Goal: Use online tool/utility: Use online tool/utility

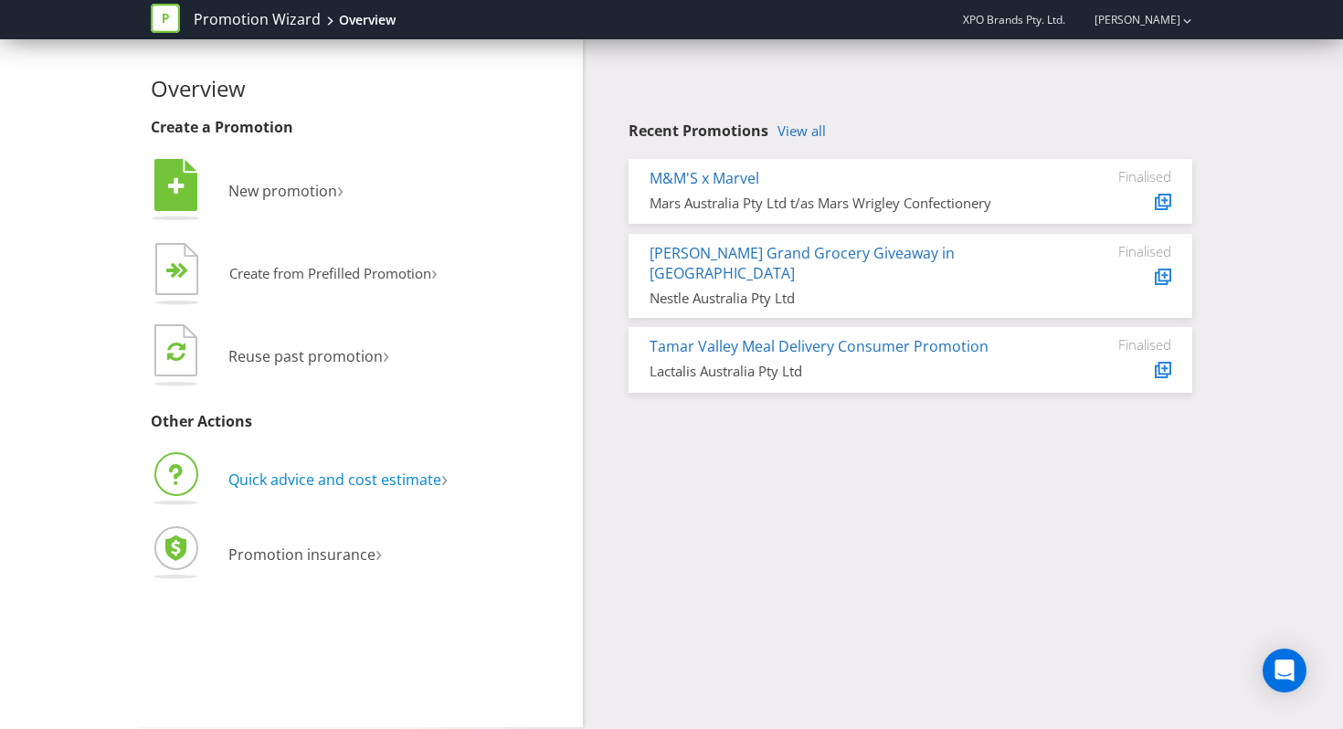
click at [253, 478] on span "Quick advice and cost estimate" at bounding box center [334, 480] width 213 height 20
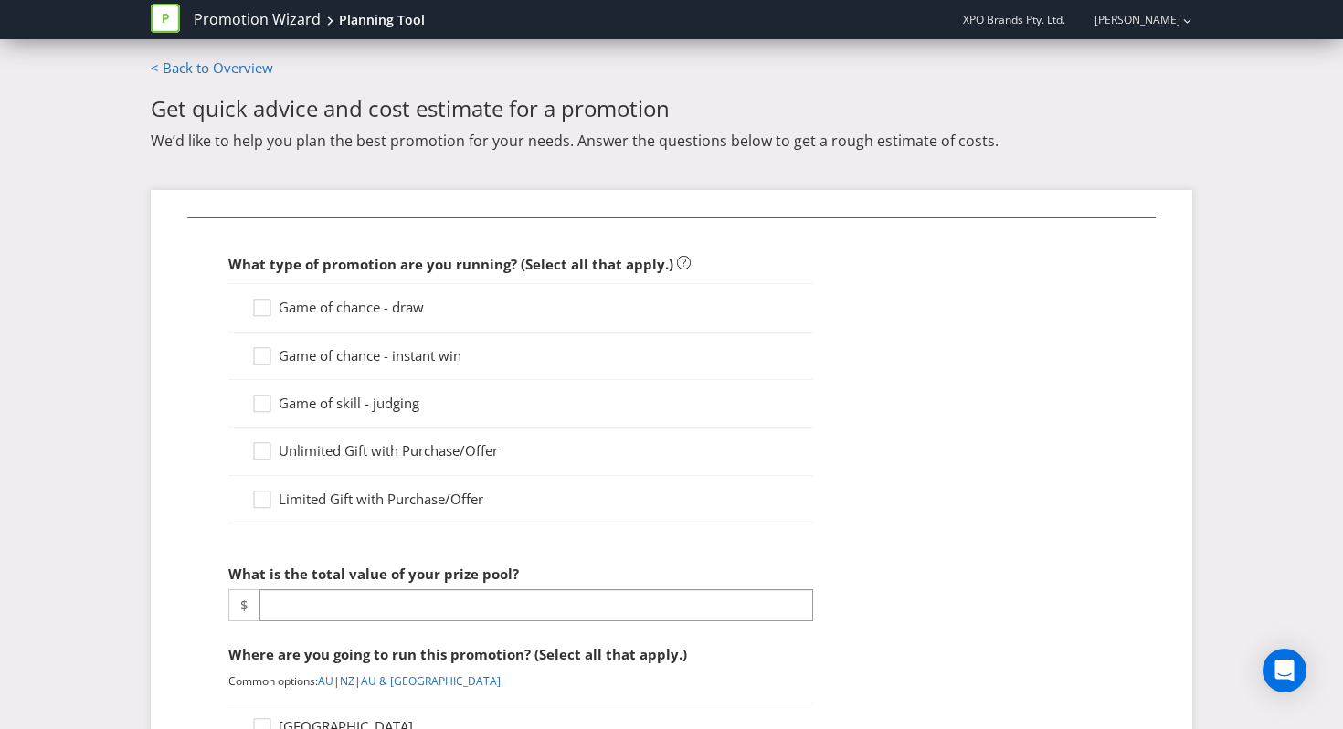
click at [355, 299] on span "Game of chance - draw" at bounding box center [351, 307] width 145 height 18
click at [0, 0] on input "Game of chance - draw" at bounding box center [0, 0] width 0 height 0
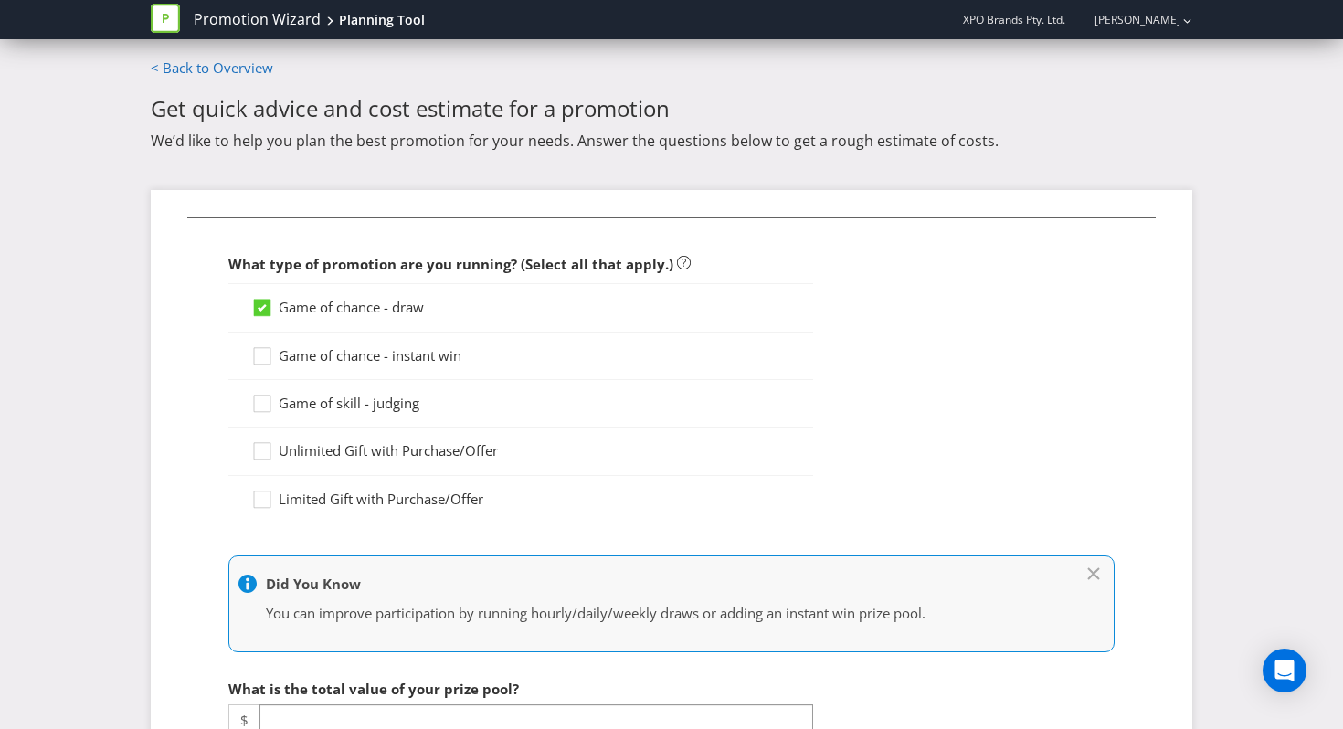
click at [345, 341] on div "Game of chance - instant win" at bounding box center [520, 357] width 585 height 48
click at [345, 354] on span "Game of chance - instant win" at bounding box center [370, 355] width 183 height 18
click at [0, 0] on input "Game of chance - instant win" at bounding box center [0, 0] width 0 height 0
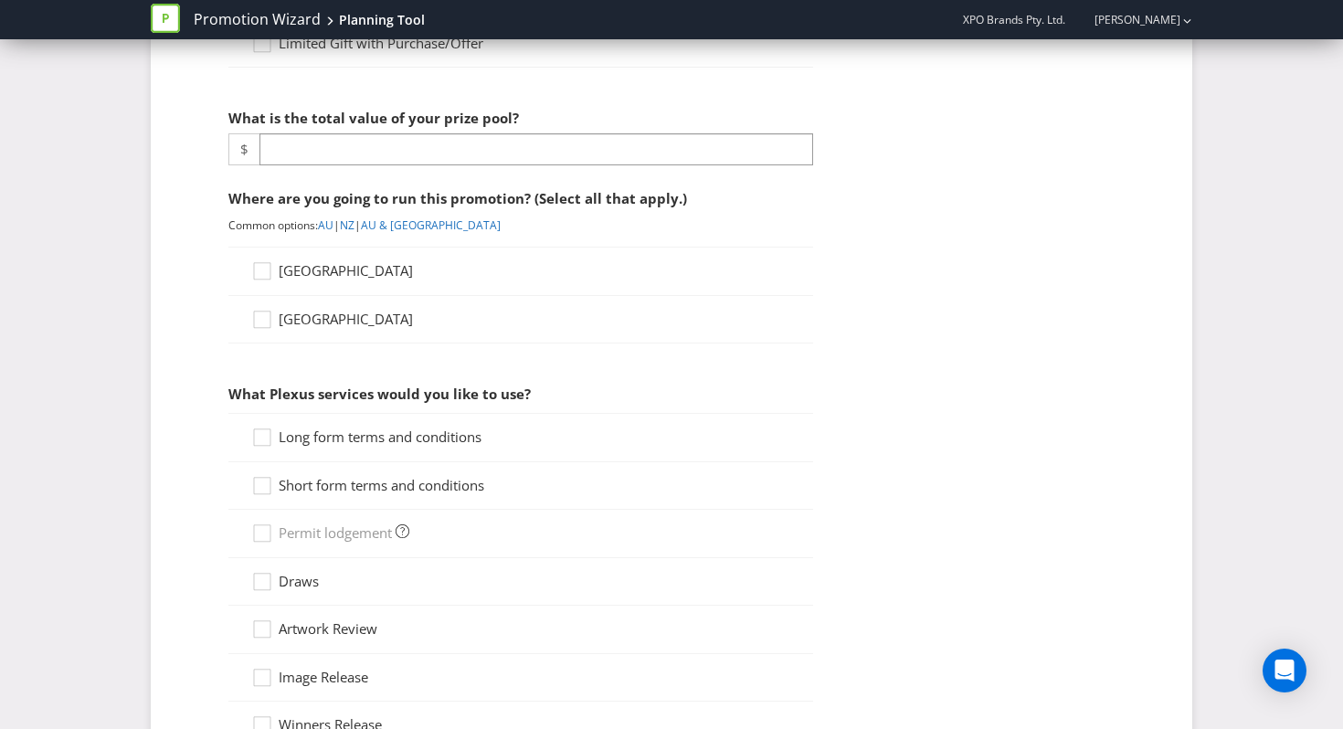
scroll to position [499, 0]
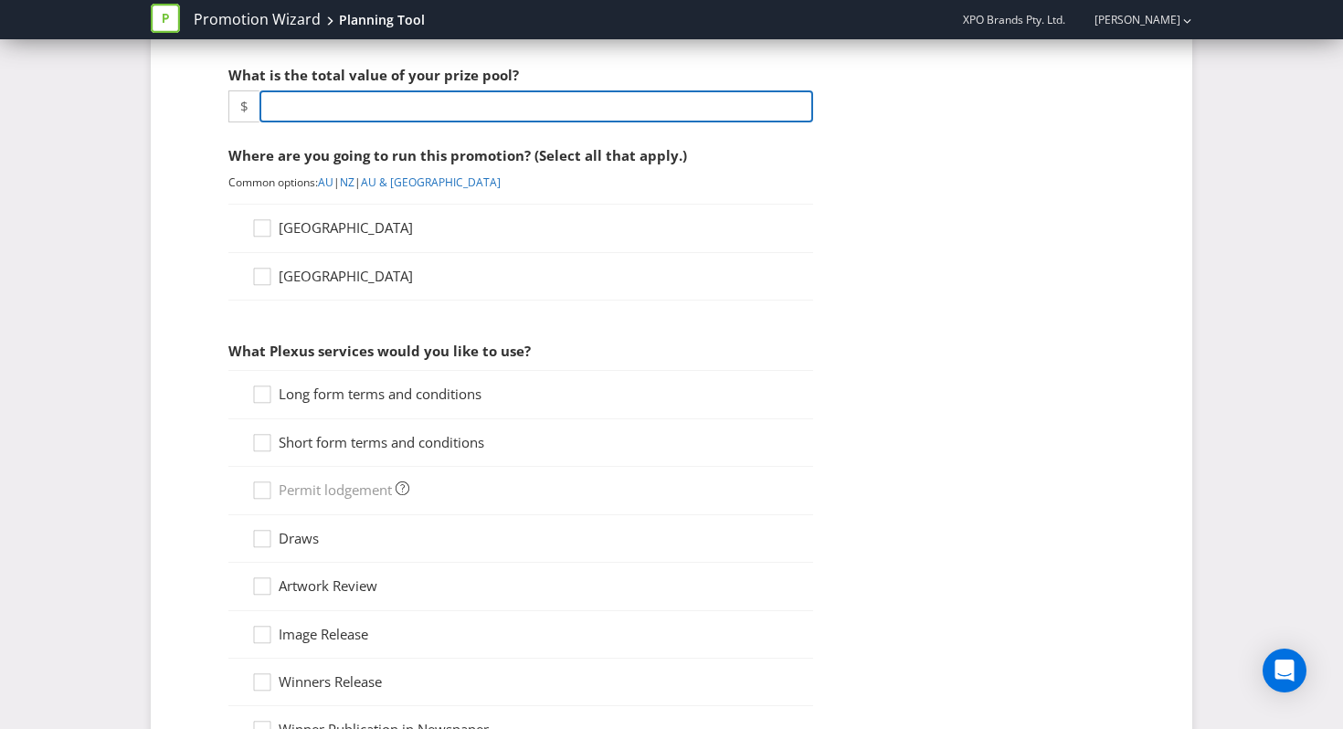
click at [421, 114] on input "number" at bounding box center [536, 106] width 554 height 32
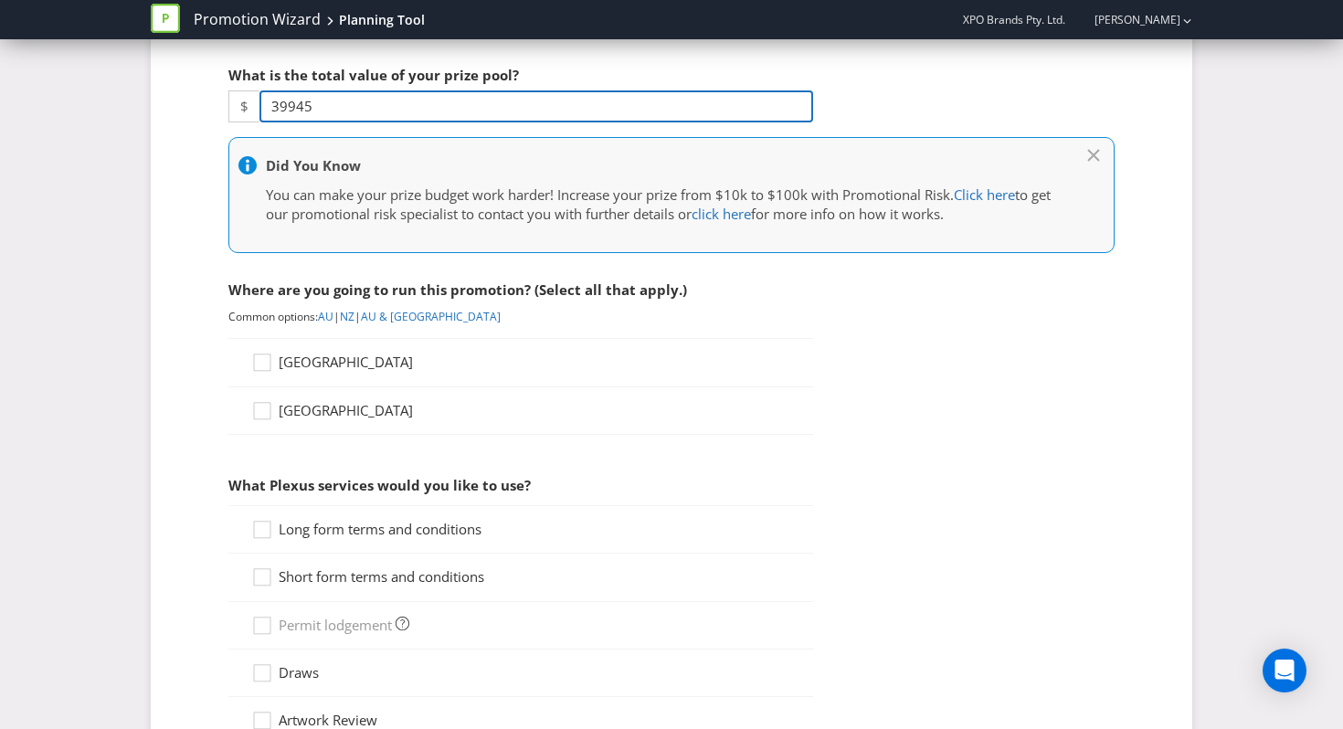
type input "39945"
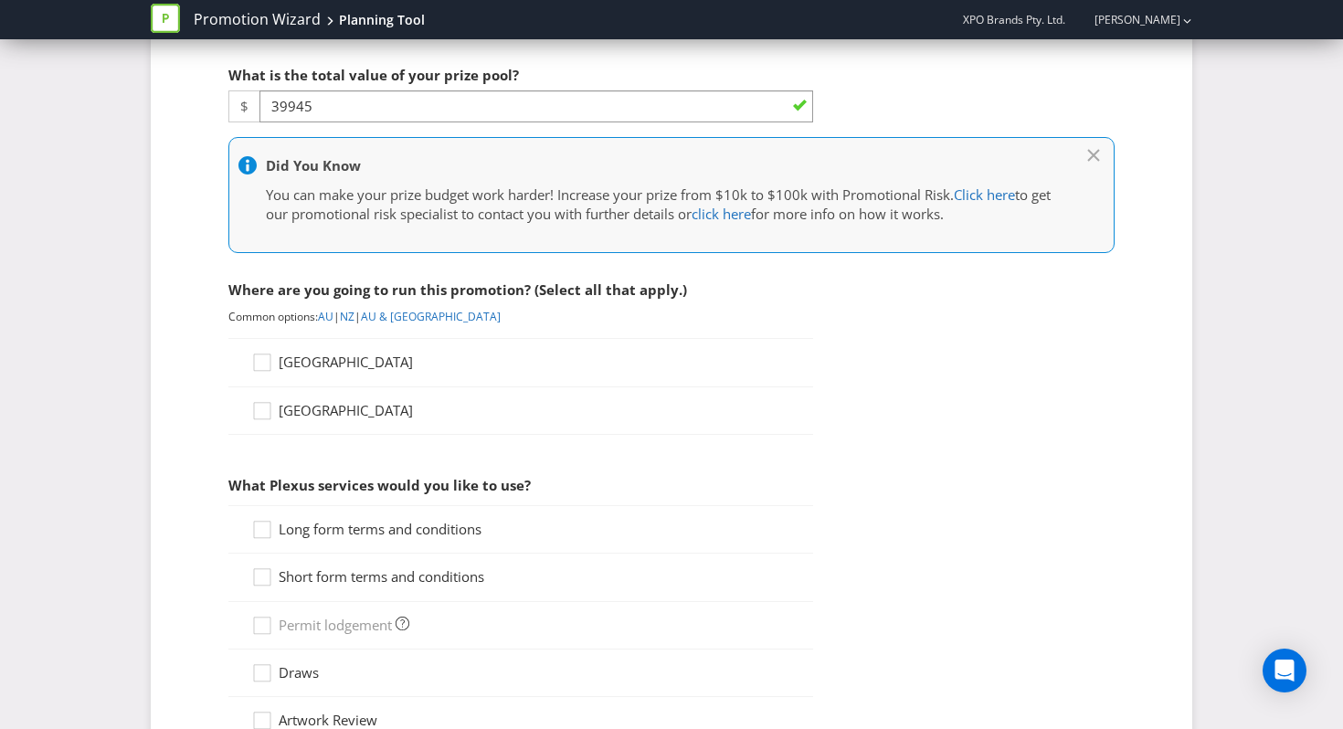
click at [312, 353] on span "[GEOGRAPHIC_DATA]" at bounding box center [346, 362] width 134 height 18
click at [0, 0] on input "[GEOGRAPHIC_DATA]" at bounding box center [0, 0] width 0 height 0
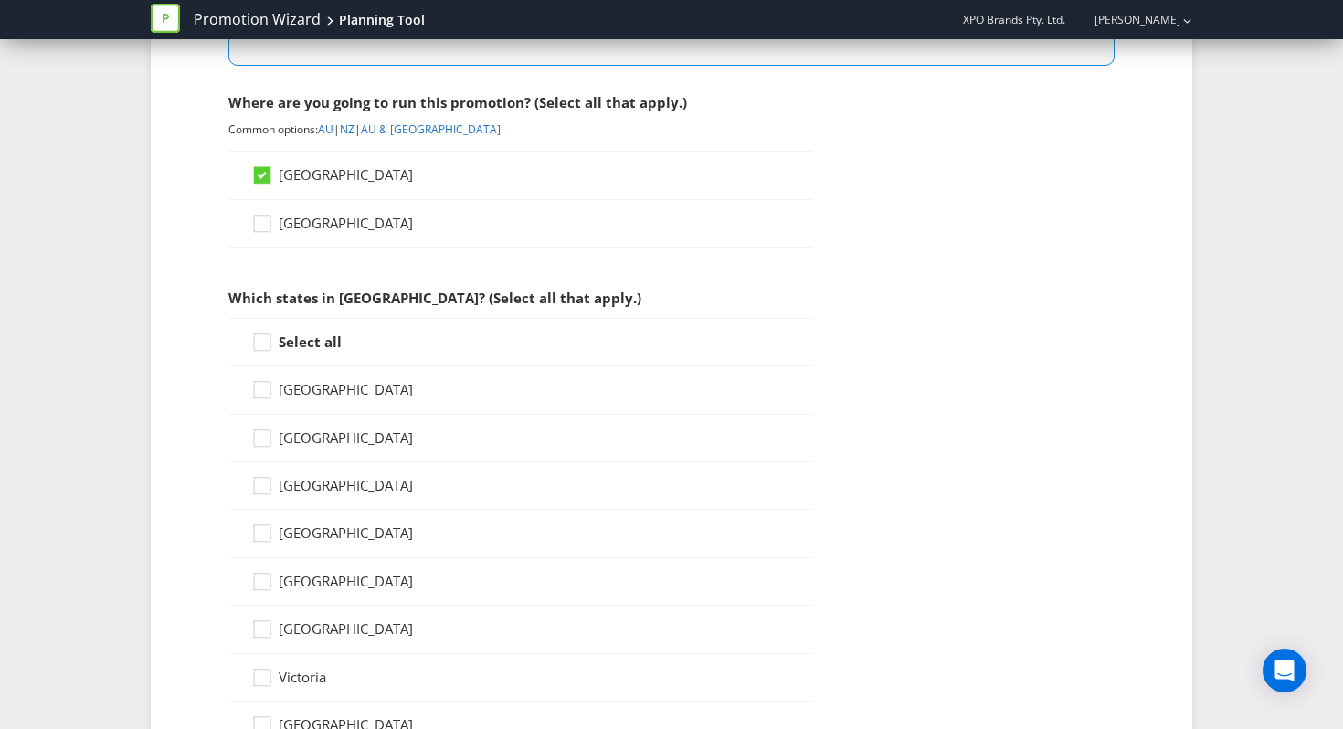
scroll to position [732, 0]
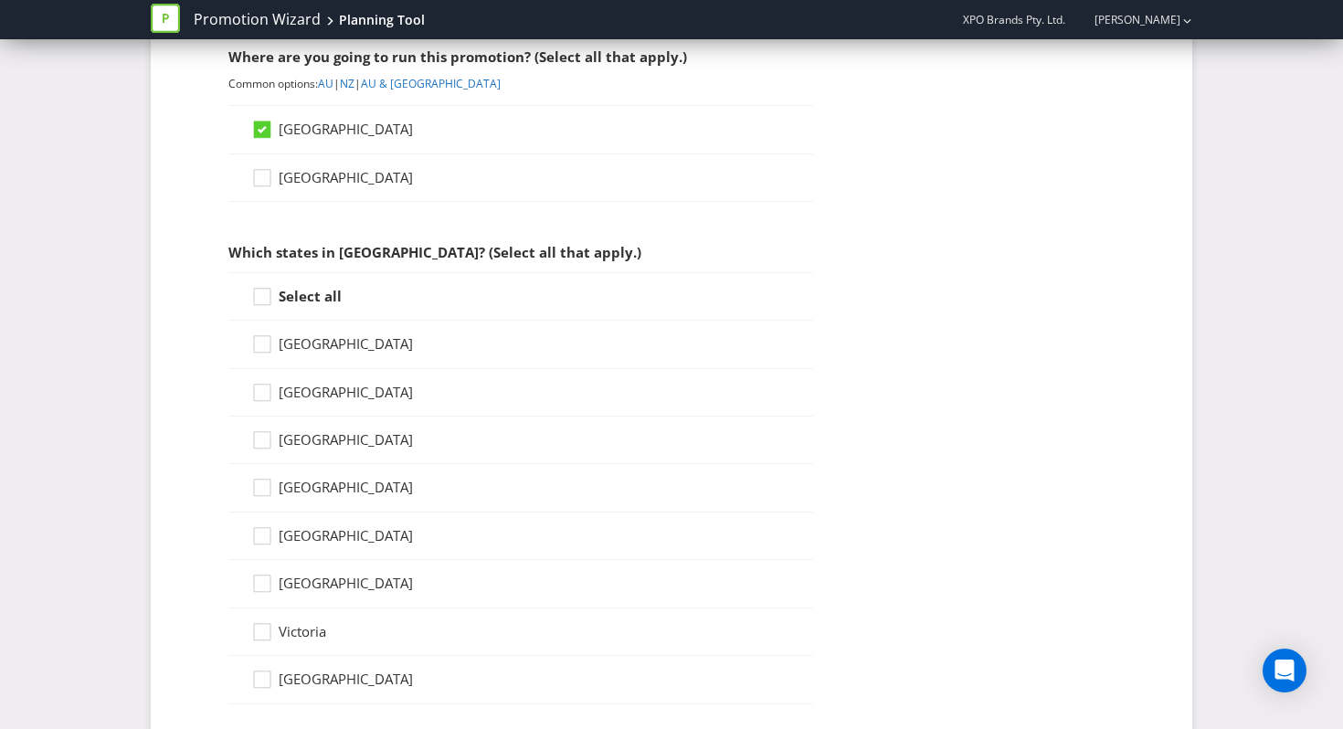
click at [306, 312] on div "Select all" at bounding box center [520, 296] width 585 height 48
click at [307, 290] on strong "Select all" at bounding box center [310, 296] width 63 height 18
click at [0, 0] on input "Select all" at bounding box center [0, 0] width 0 height 0
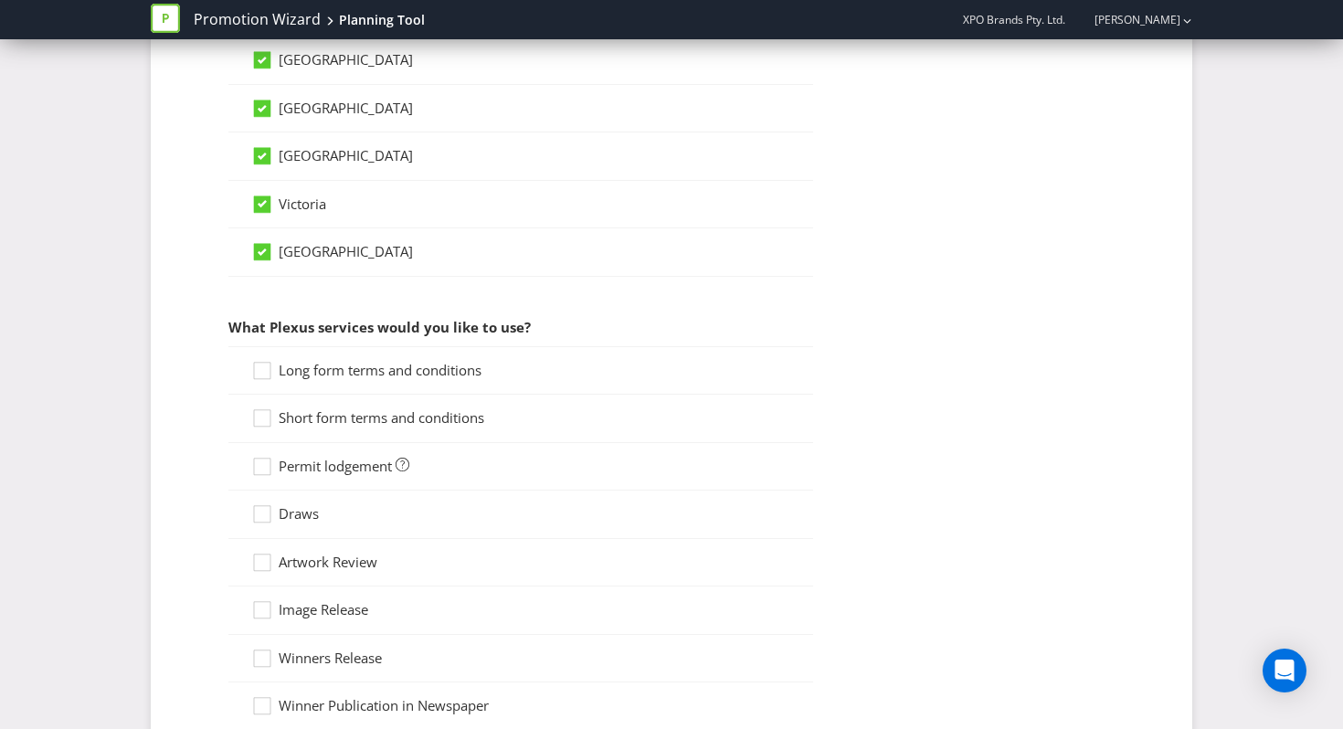
scroll to position [1281, 0]
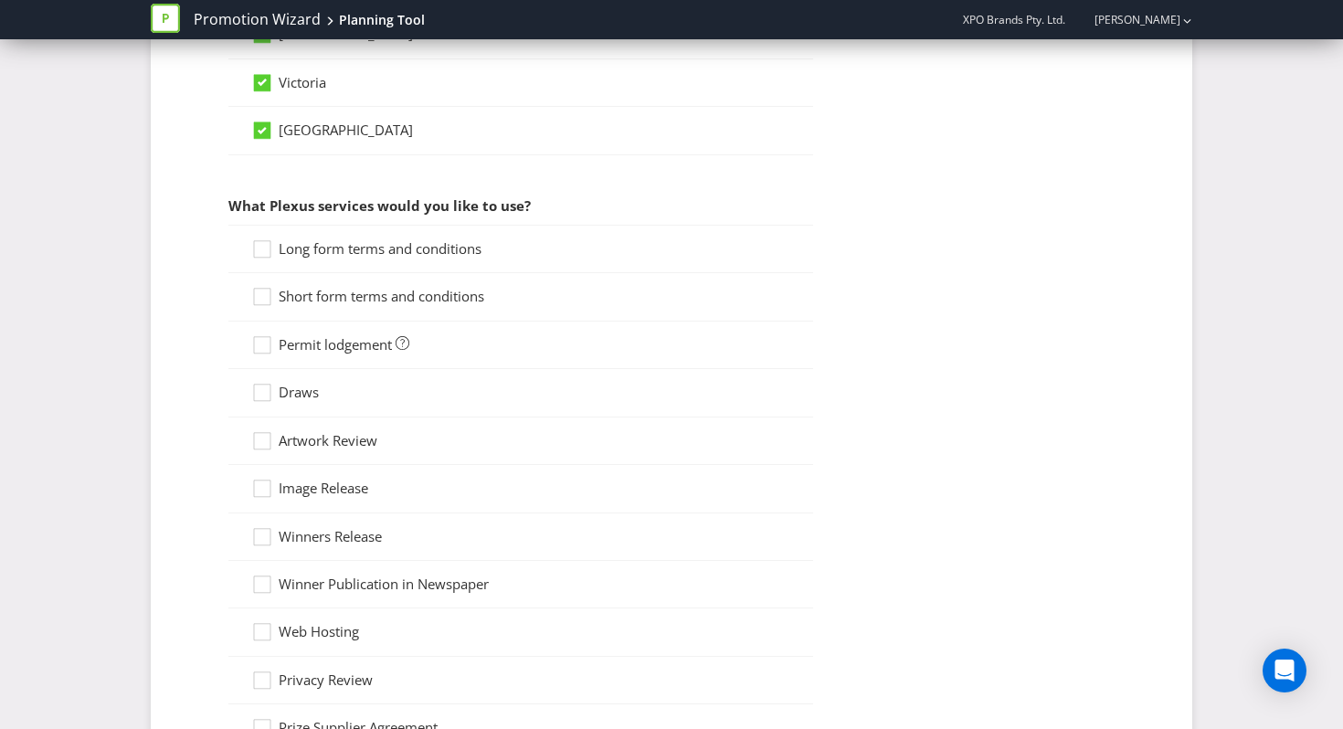
click at [315, 242] on span "Long form terms and conditions" at bounding box center [380, 248] width 203 height 18
click at [0, 0] on input "Long form terms and conditions" at bounding box center [0, 0] width 0 height 0
click at [302, 293] on span "Short form terms and conditions" at bounding box center [382, 296] width 206 height 18
click at [0, 0] on input "Short form terms and conditions" at bounding box center [0, 0] width 0 height 0
click at [292, 345] on span "Permit lodgement" at bounding box center [335, 344] width 113 height 18
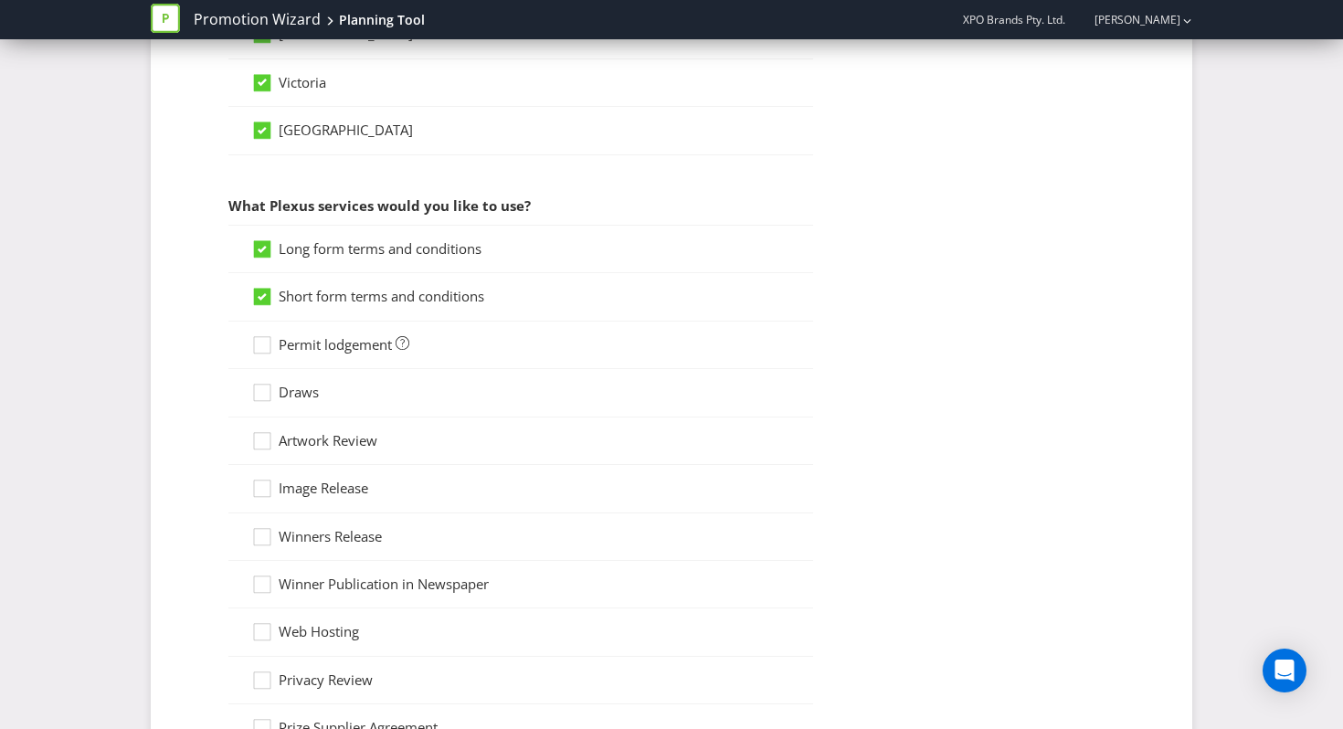
click at [0, 0] on input "Permit lodgement" at bounding box center [0, 0] width 0 height 0
click at [287, 397] on span "Draws" at bounding box center [299, 392] width 40 height 18
click at [0, 0] on input "Draws" at bounding box center [0, 0] width 0 height 0
click at [281, 439] on span "Artwork Review" at bounding box center [328, 440] width 99 height 18
click at [0, 0] on input "Artwork Review" at bounding box center [0, 0] width 0 height 0
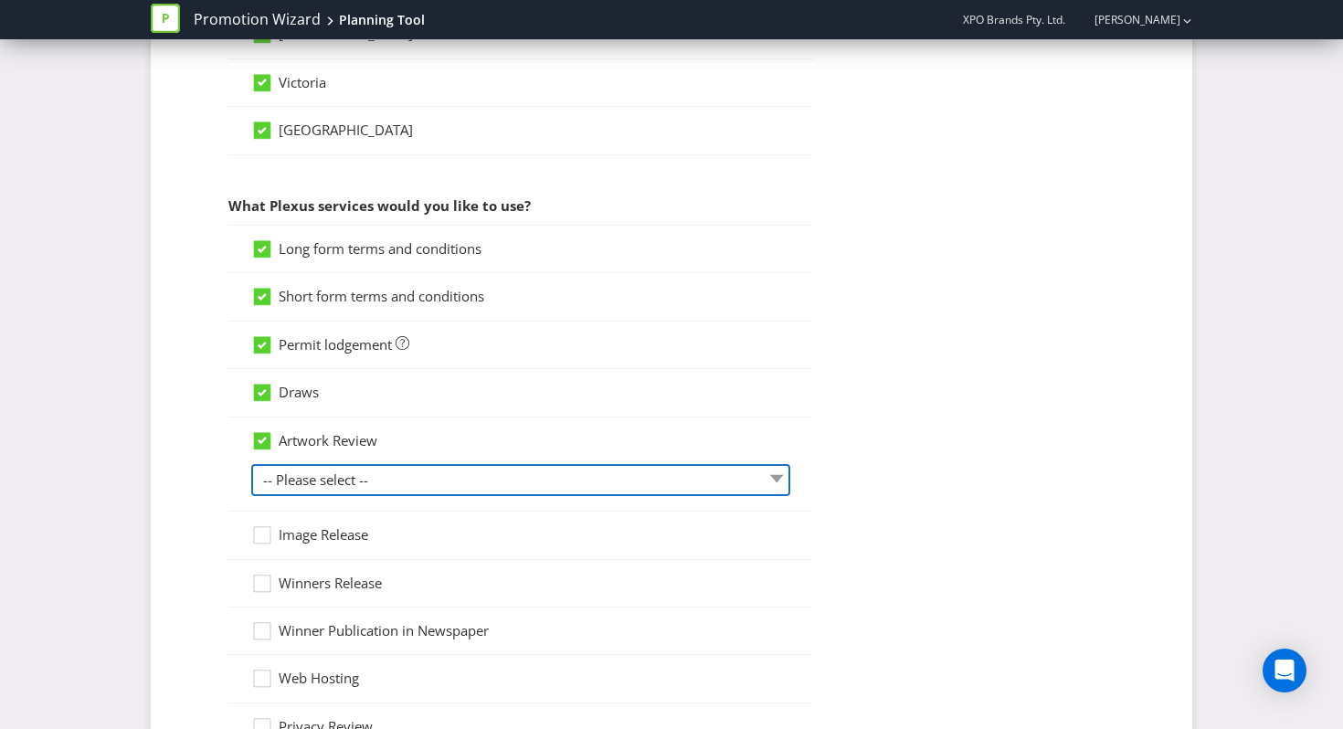
click at [296, 466] on select "-- Please select -- 1 piece 2-4 pieces (provided at same time) 5-7 pieces (prov…" at bounding box center [520, 480] width 539 height 32
click at [251, 464] on select "-- Please select -- 1 piece 2-4 pieces (provided at same time) 5-7 pieces (prov…" at bounding box center [520, 480] width 539 height 32
click at [319, 470] on select "-- Please select -- 1 piece 2-4 pieces (provided at same time) 5-7 pieces (prov…" at bounding box center [520, 480] width 539 height 32
select select "MARKETING_REVIEW_2"
click at [251, 464] on select "-- Please select -- 1 piece 2-4 pieces (provided at same time) 5-7 pieces (prov…" at bounding box center [520, 480] width 539 height 32
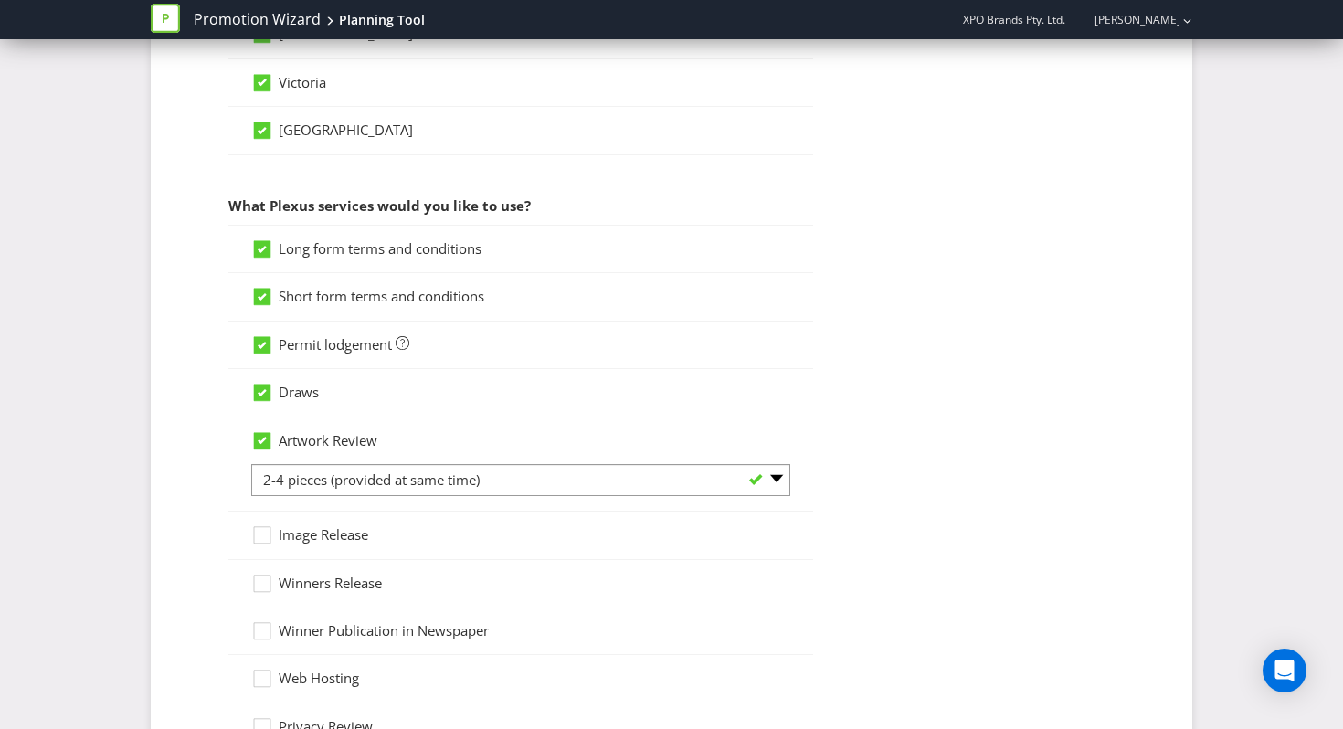
click at [181, 500] on div "What type of promotion are you running? (Select all that apply.) Game of chance…" at bounding box center [672, 112] width 1042 height 2407
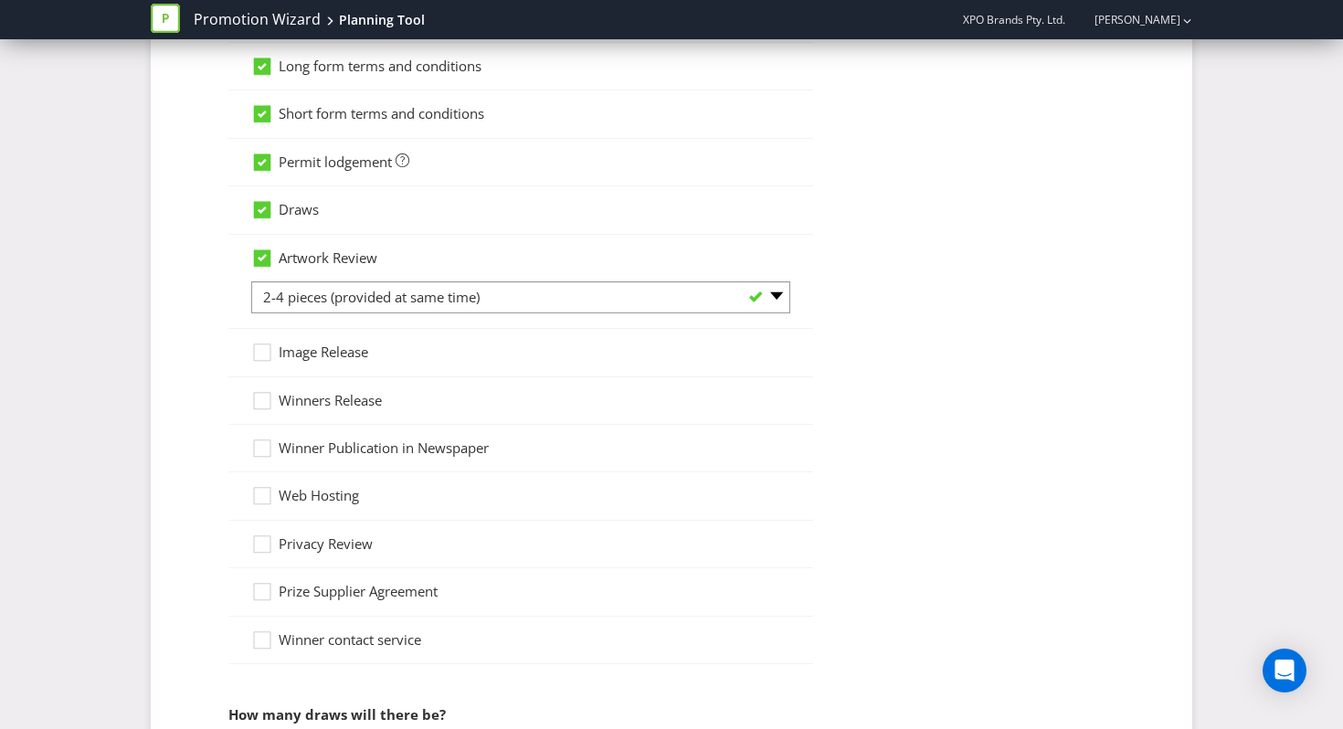
scroll to position [1480, 0]
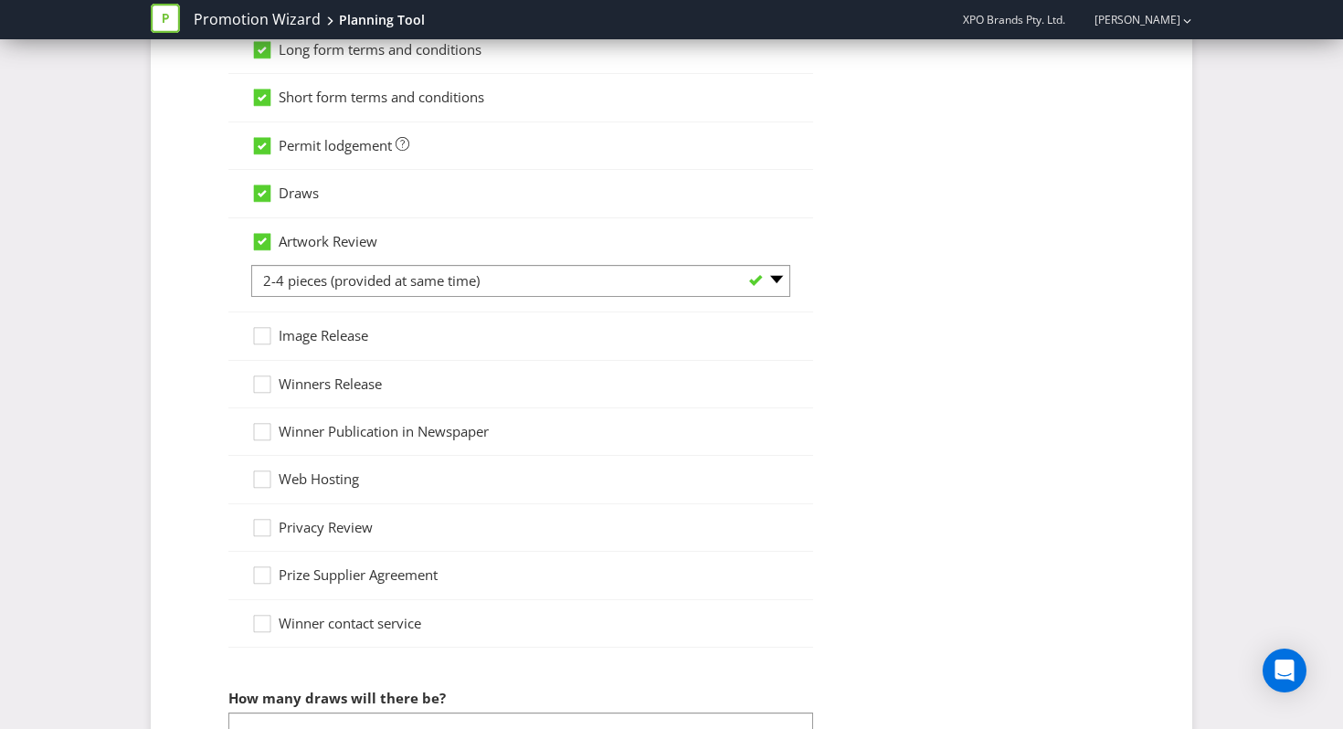
click at [338, 384] on span "Winners Release" at bounding box center [330, 384] width 103 height 18
click at [0, 0] on input "Winners Release" at bounding box center [0, 0] width 0 height 0
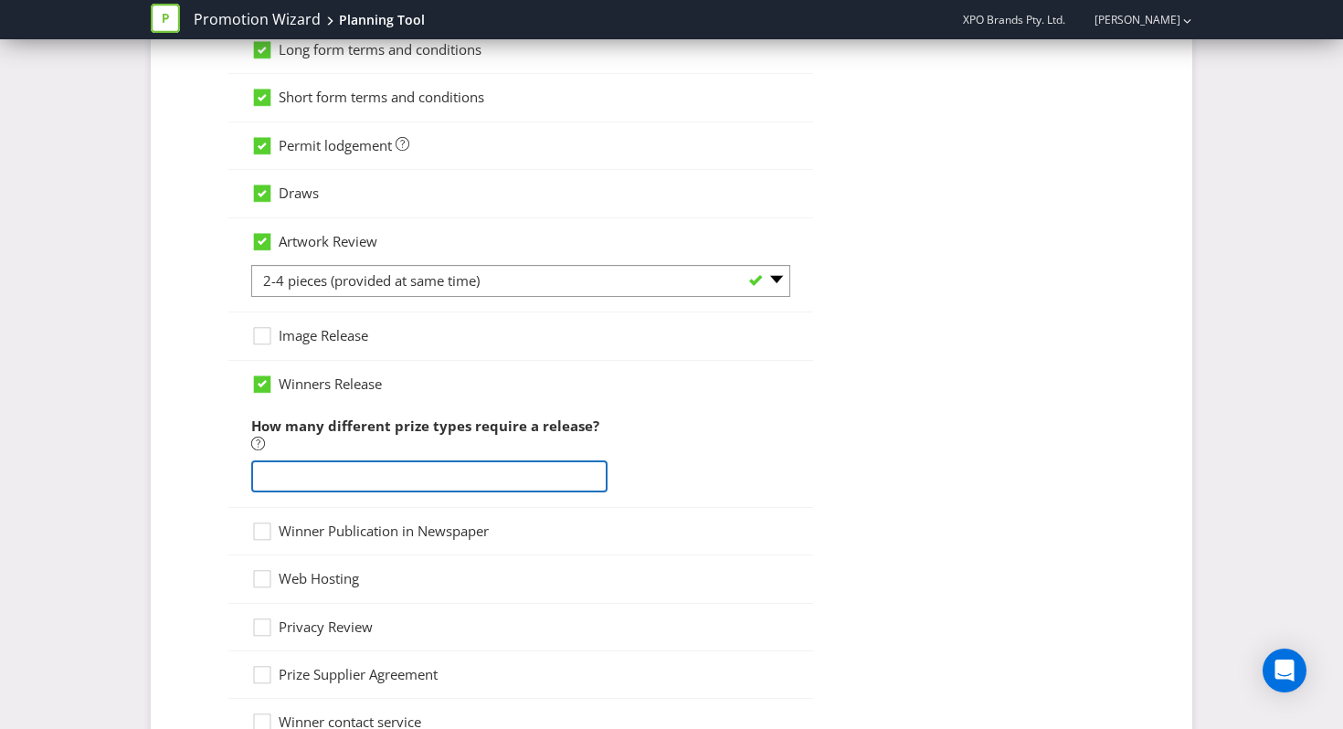
click at [304, 474] on input "number" at bounding box center [429, 476] width 356 height 32
type input "1"
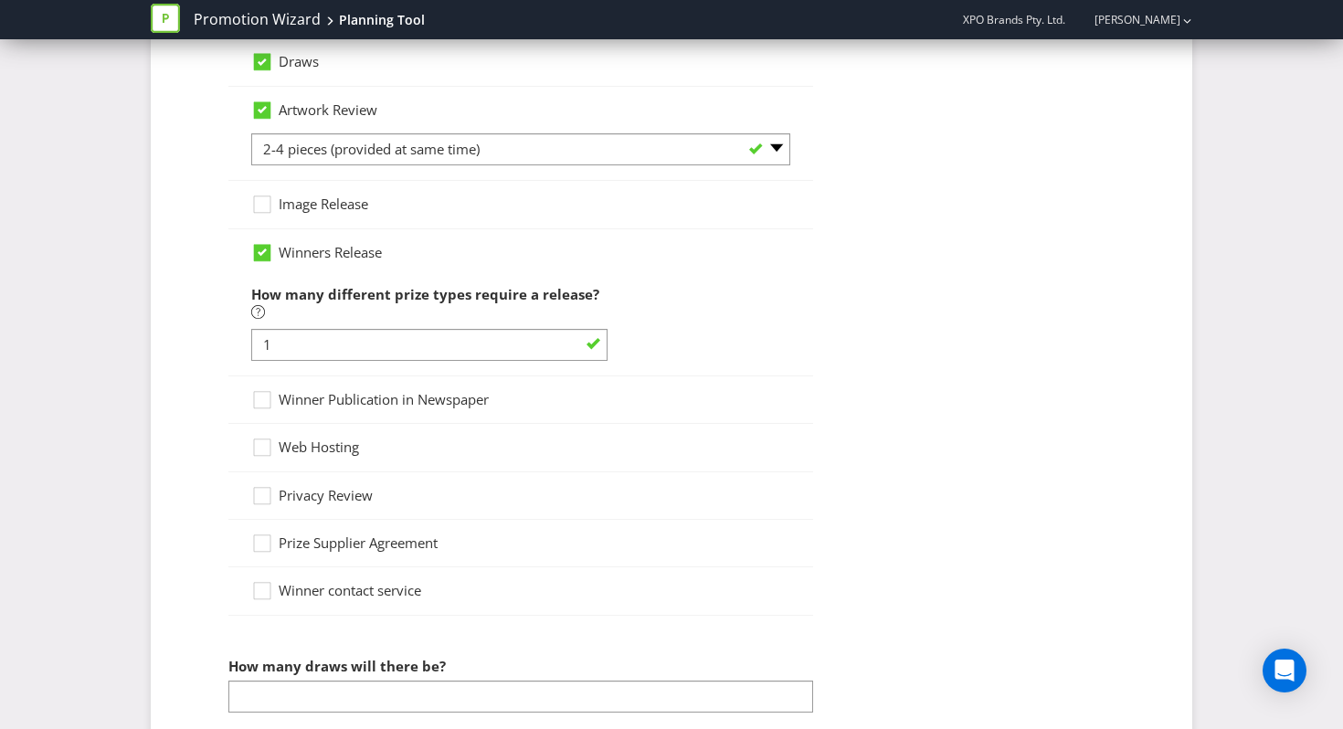
scroll to position [1839, 0]
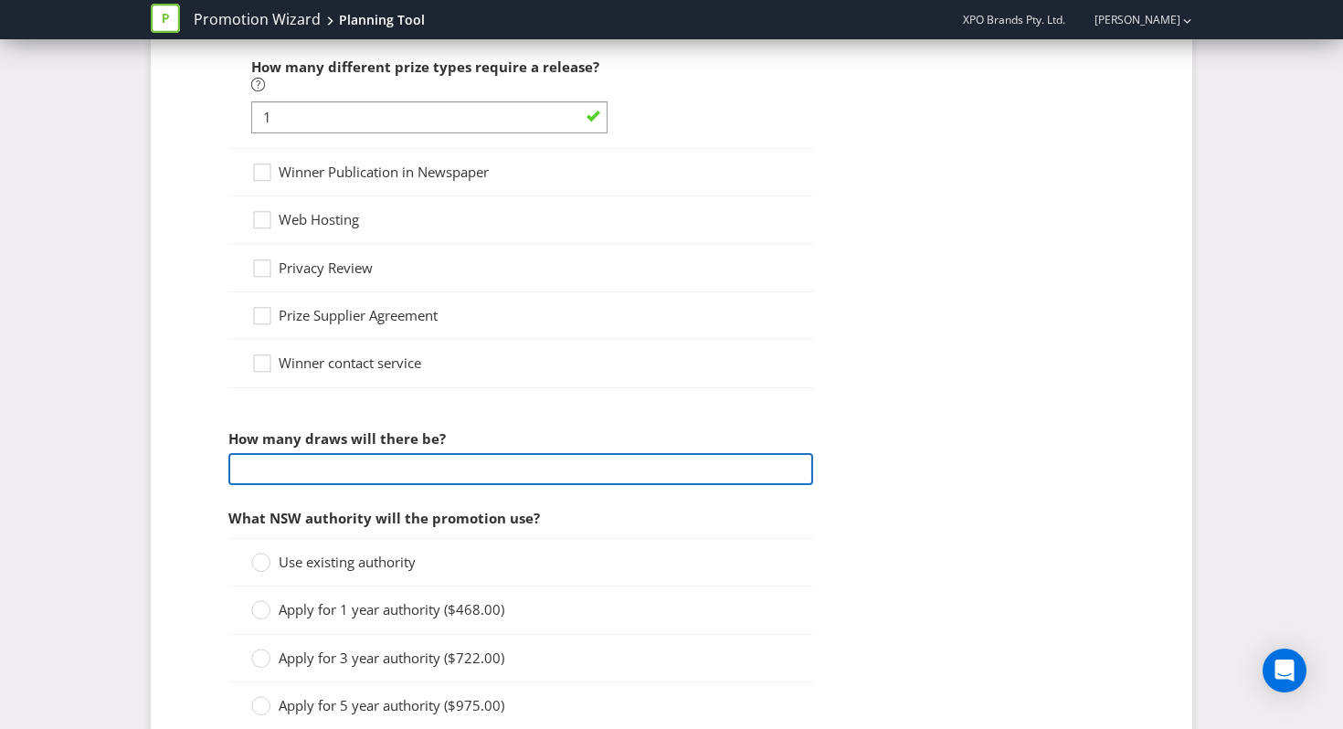
click at [308, 473] on input "number" at bounding box center [520, 469] width 585 height 32
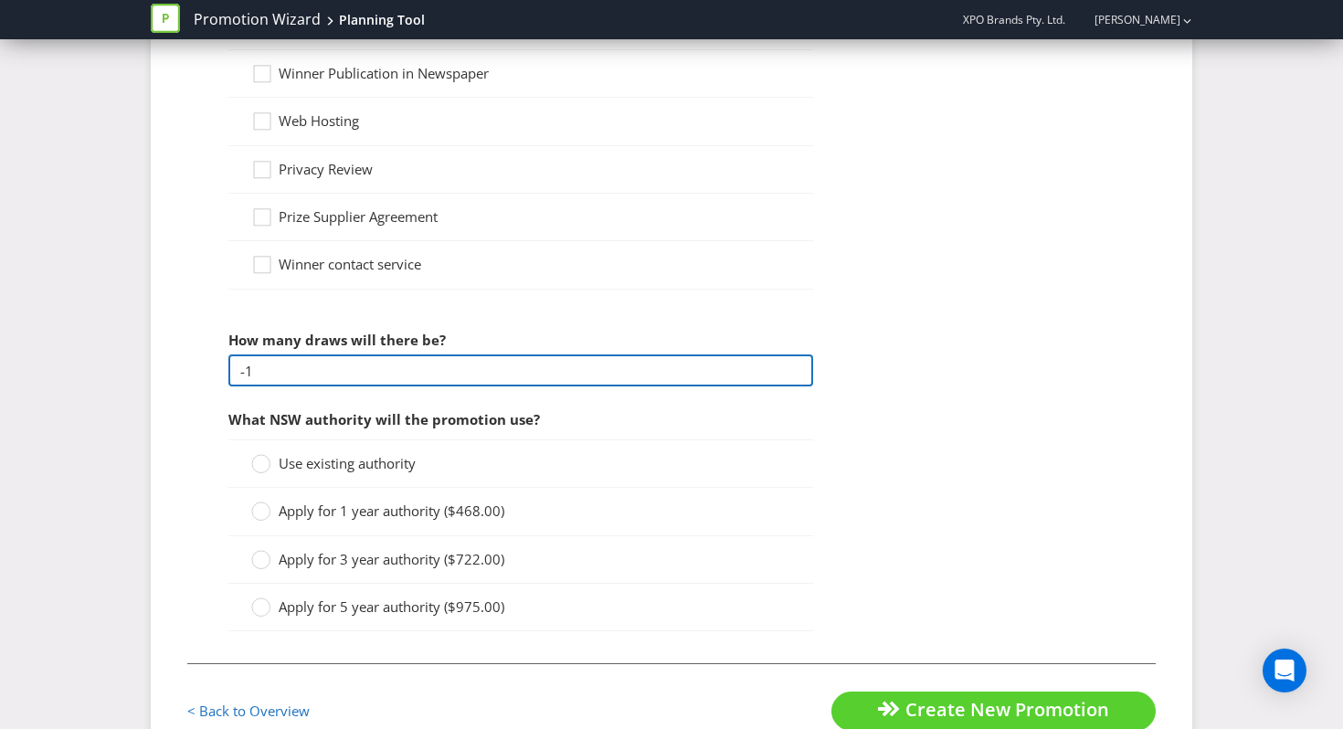
scroll to position [1991, 0]
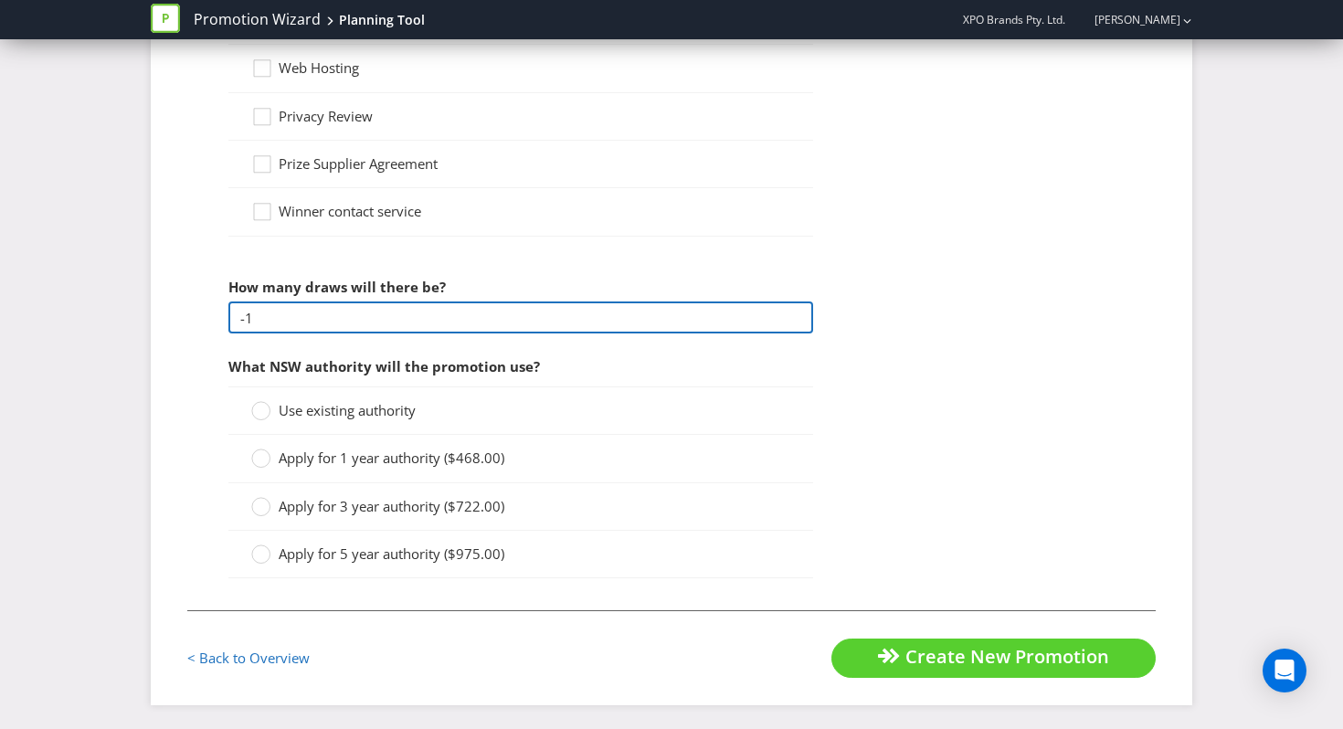
type input "-1"
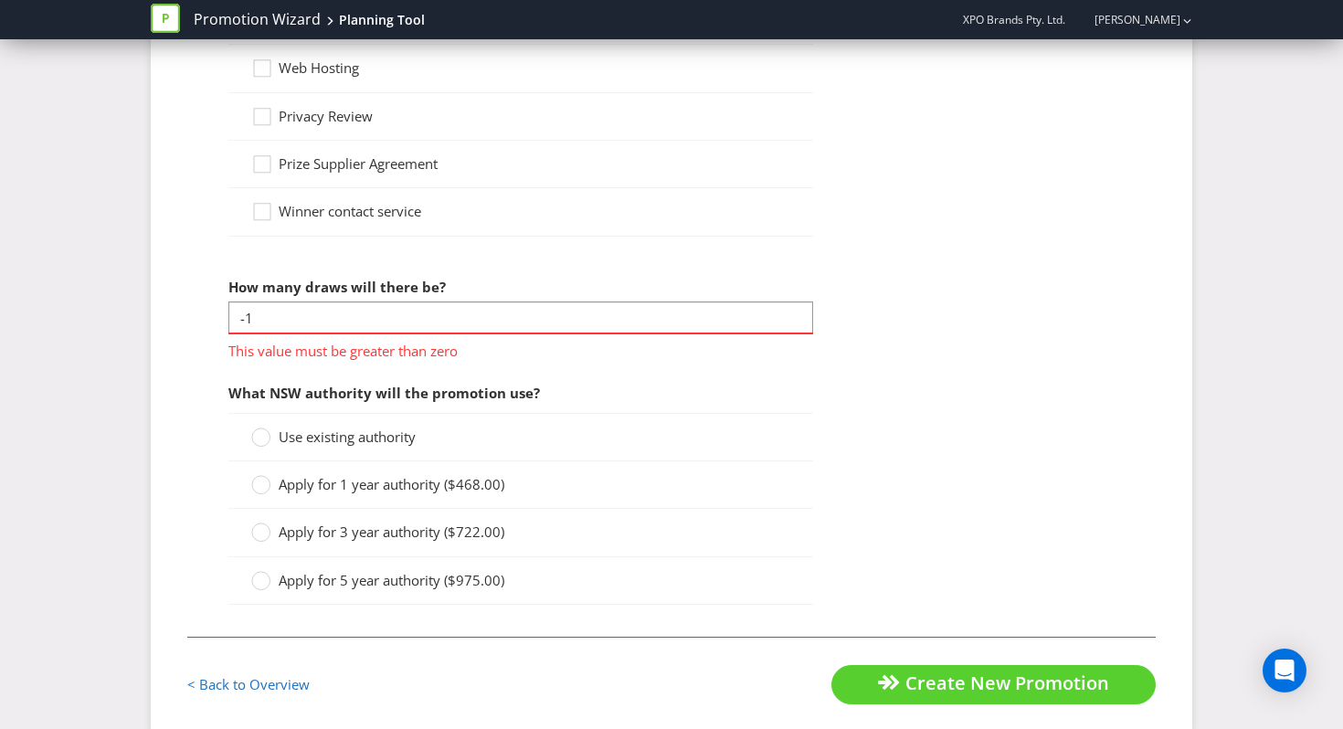
click at [342, 402] on div "What NSW authority will the promotion use? Use existing authority Apply for 1 y…" at bounding box center [520, 495] width 585 height 240
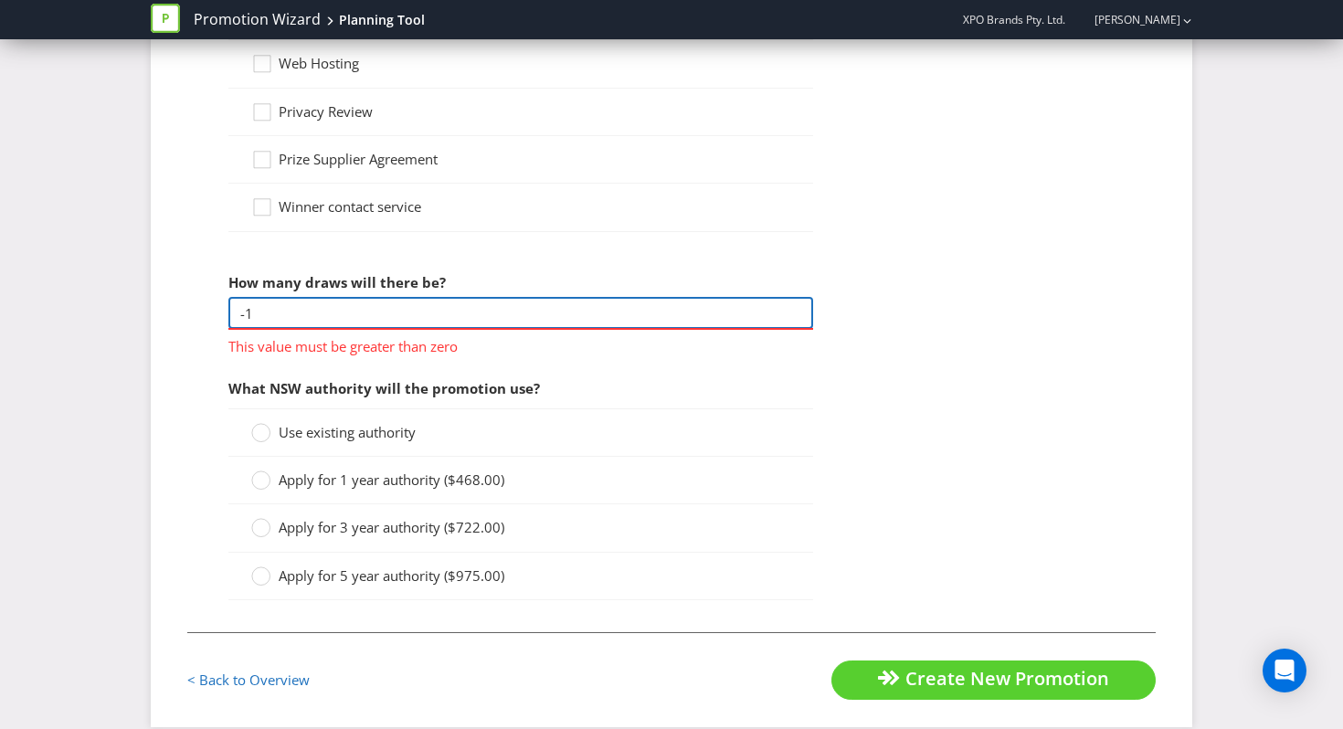
click at [355, 322] on input "-1" at bounding box center [520, 313] width 585 height 32
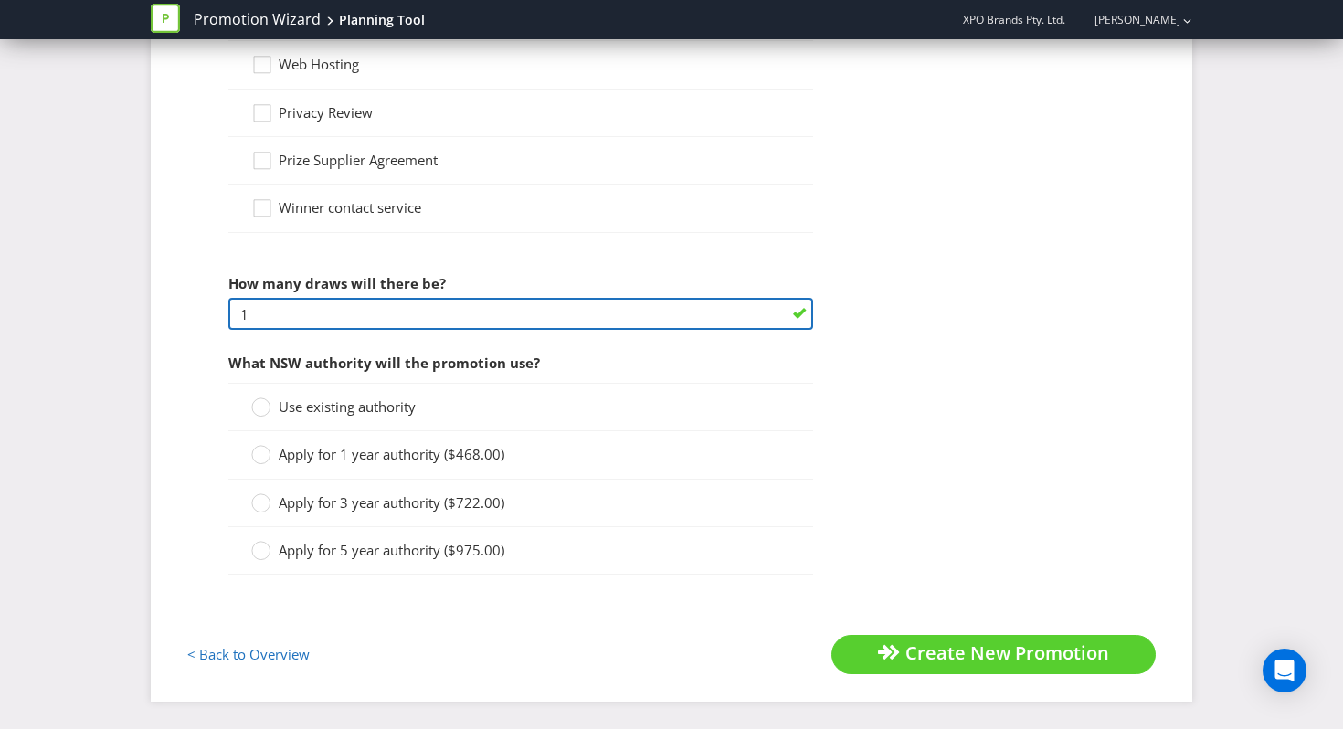
type input "1"
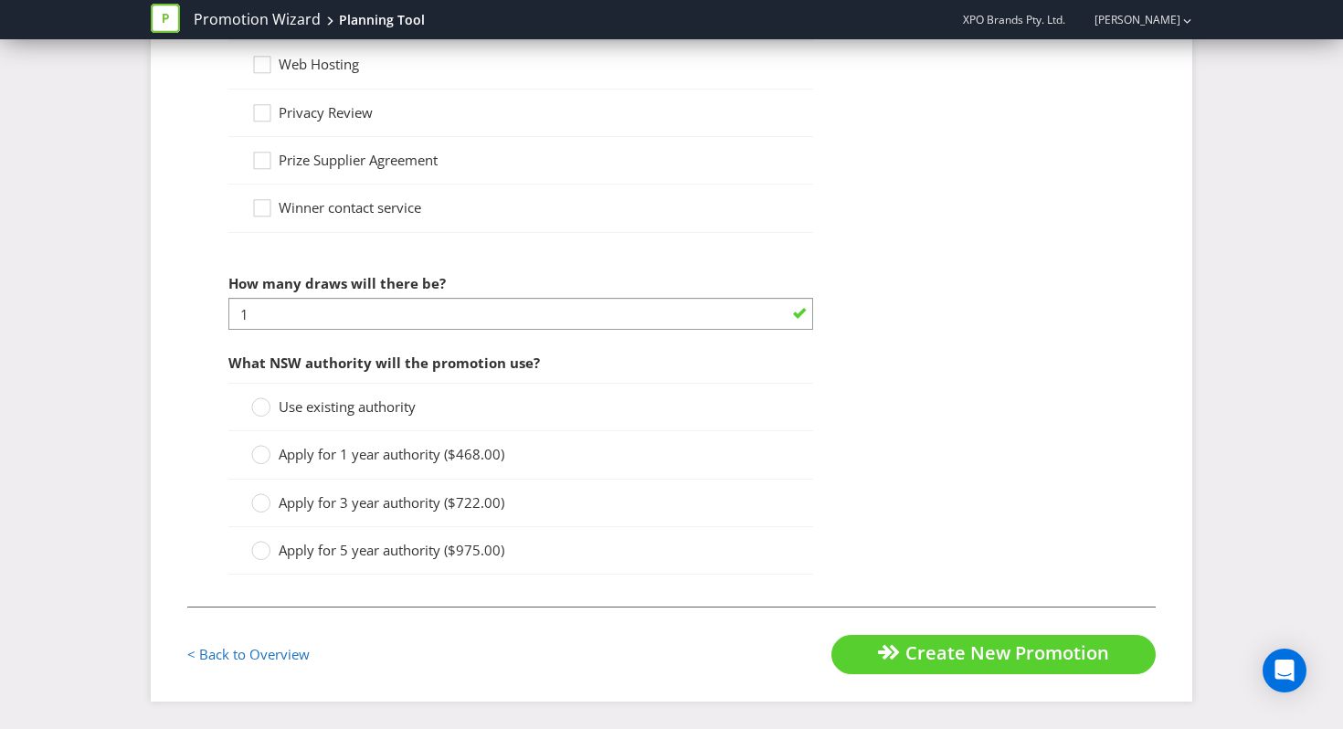
click at [347, 413] on span "Use existing authority" at bounding box center [347, 406] width 137 height 18
click at [0, 0] on input "Use existing authority" at bounding box center [0, 0] width 0 height 0
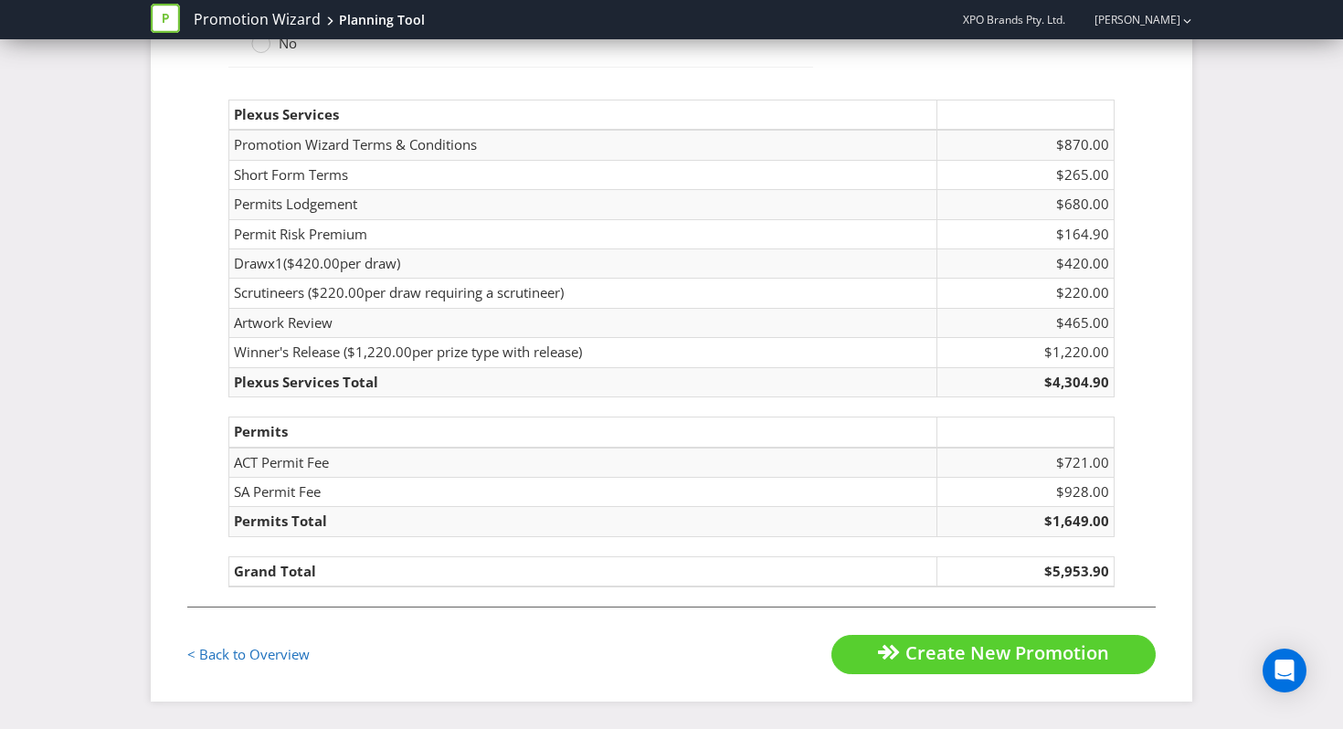
scroll to position [2406, 0]
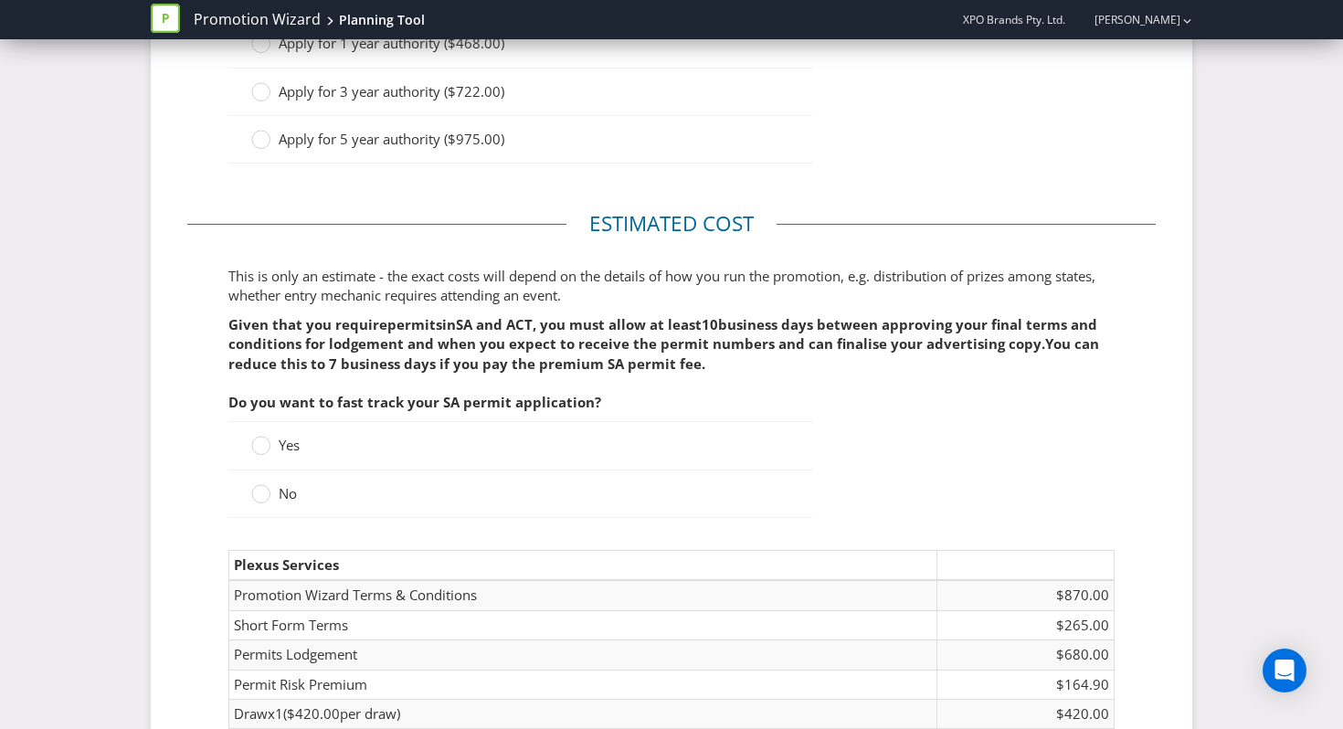
click at [266, 429] on div "Yes" at bounding box center [520, 445] width 585 height 48
click at [266, 449] on circle at bounding box center [261, 446] width 18 height 18
click at [0, 0] on input "Yes" at bounding box center [0, 0] width 0 height 0
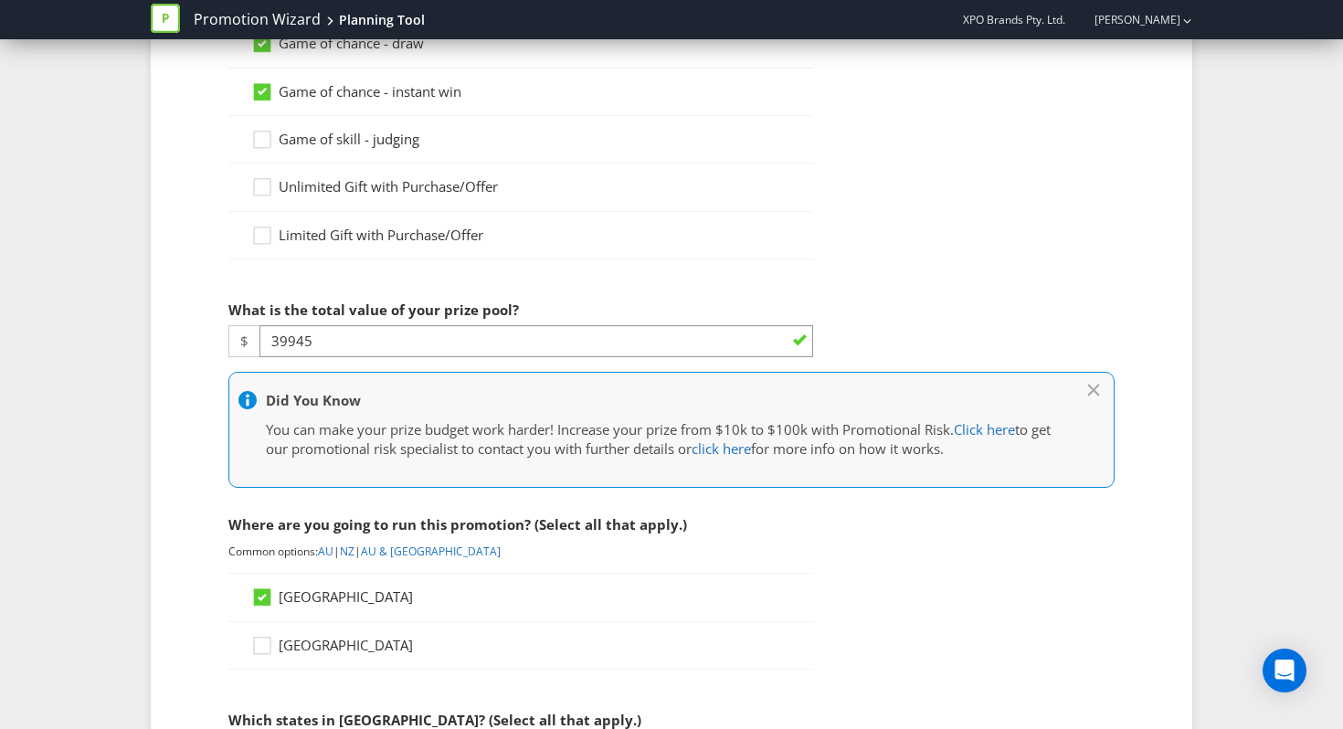
scroll to position [262, 0]
